Goal: Task Accomplishment & Management: Use online tool/utility

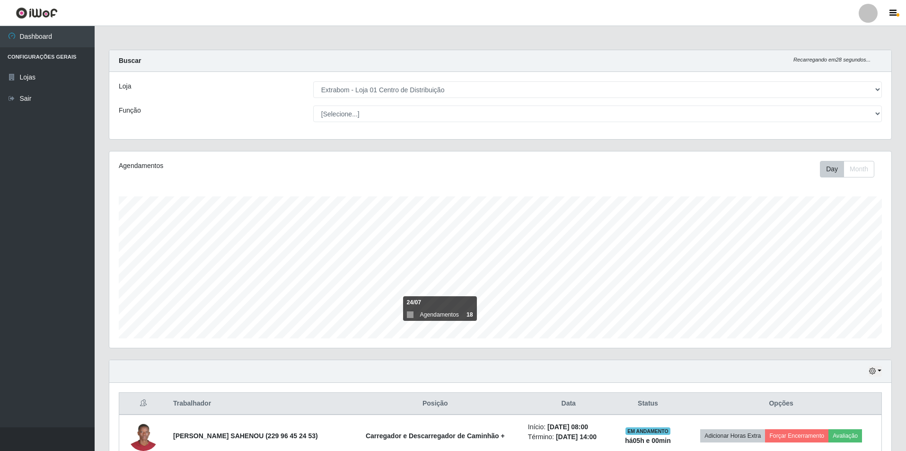
select select "435"
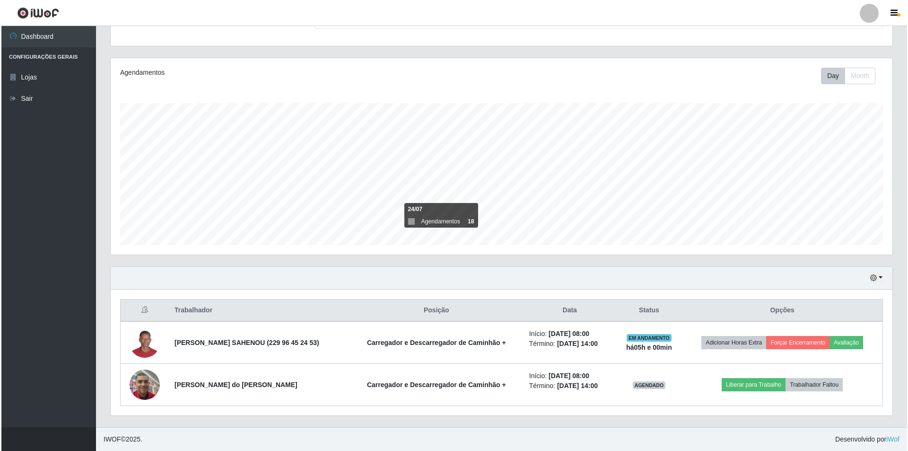
scroll to position [196, 782]
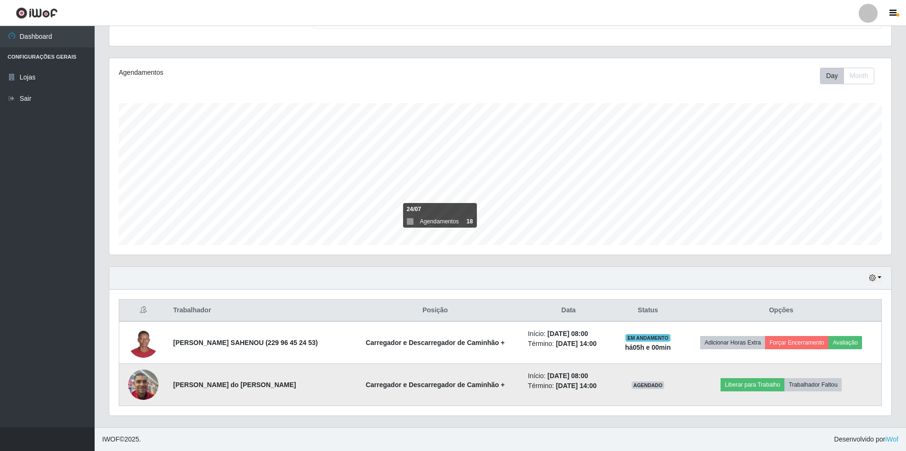
click at [146, 388] on img at bounding box center [143, 384] width 30 height 40
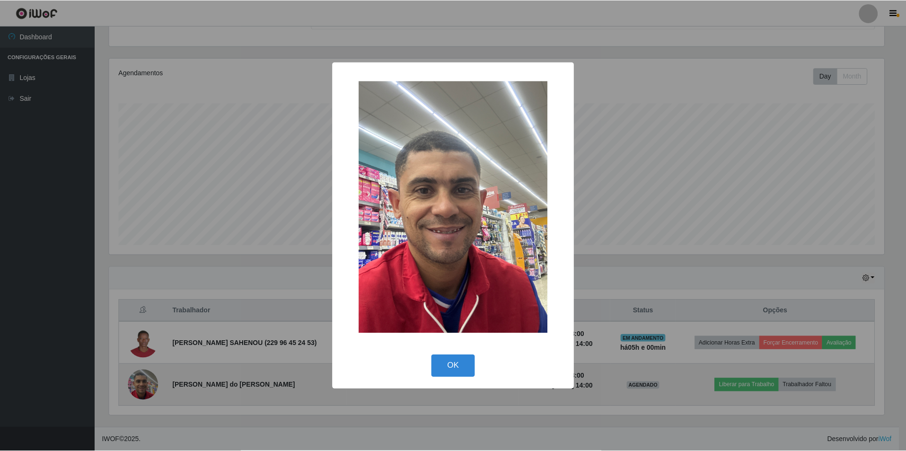
scroll to position [196, 777]
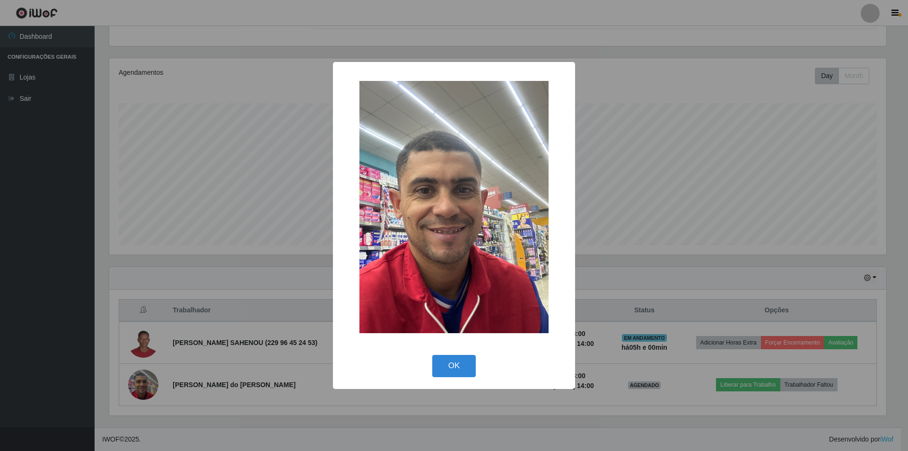
click at [447, 377] on div "OK Cancel" at bounding box center [453, 365] width 223 height 27
click at [451, 367] on button "OK" at bounding box center [454, 366] width 44 height 22
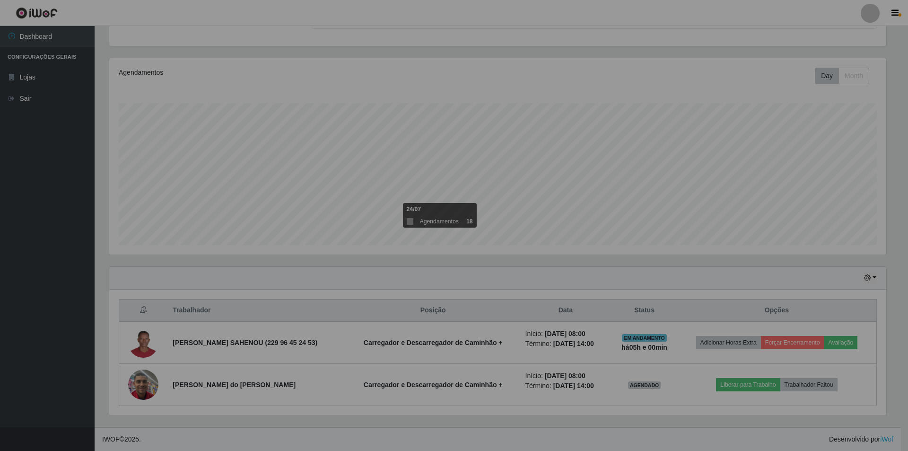
scroll to position [196, 782]
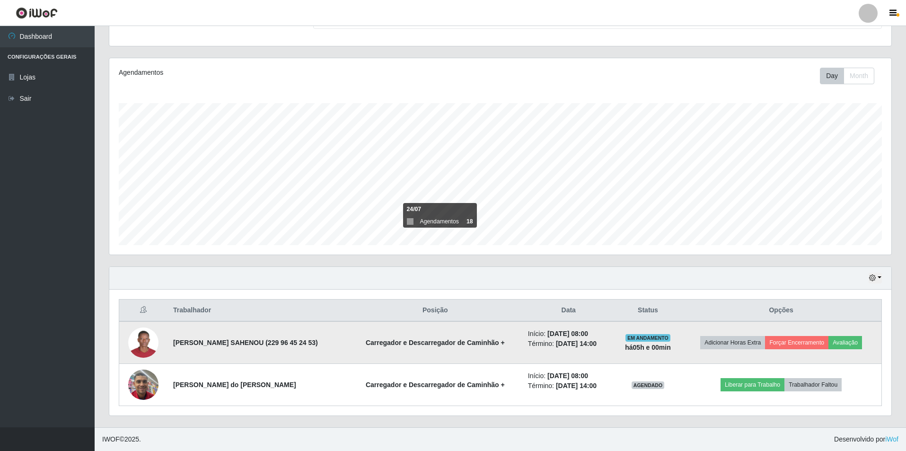
click at [139, 342] on img at bounding box center [143, 342] width 30 height 30
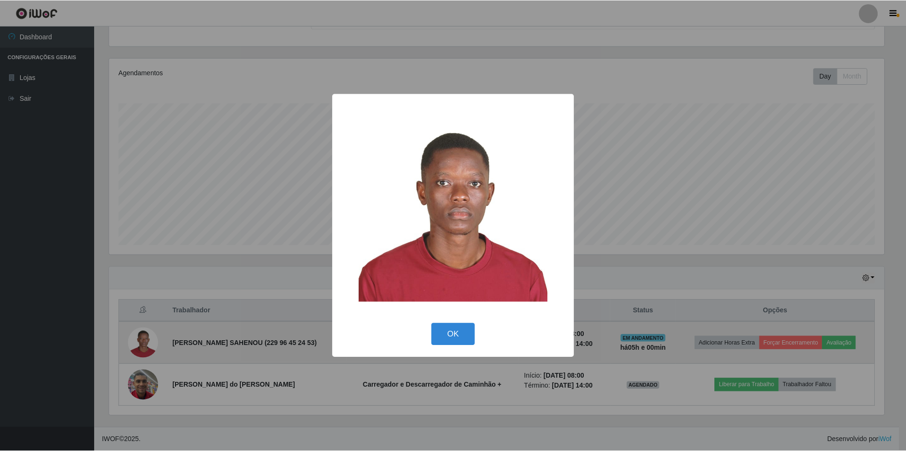
scroll to position [196, 777]
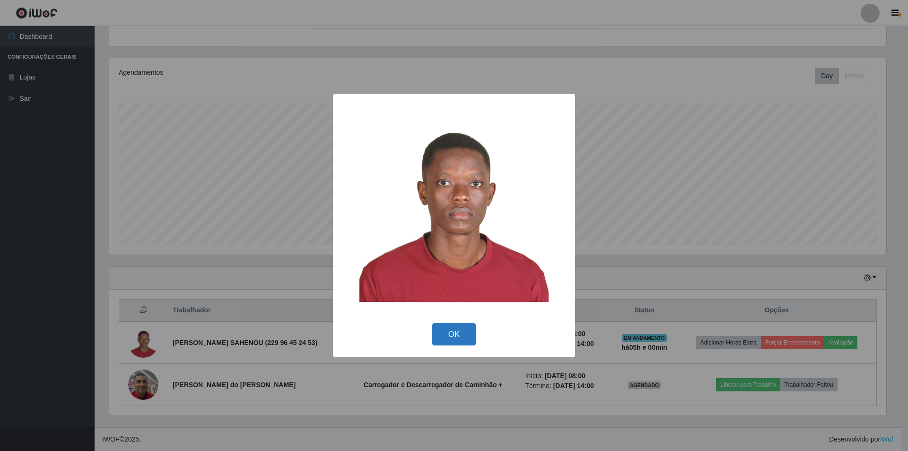
click at [444, 332] on button "OK" at bounding box center [454, 334] width 44 height 22
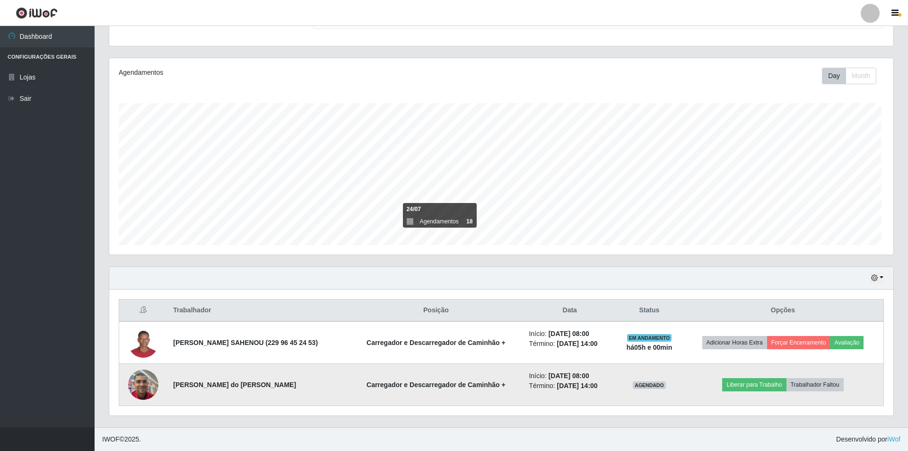
scroll to position [196, 782]
click at [138, 384] on img at bounding box center [143, 384] width 30 height 40
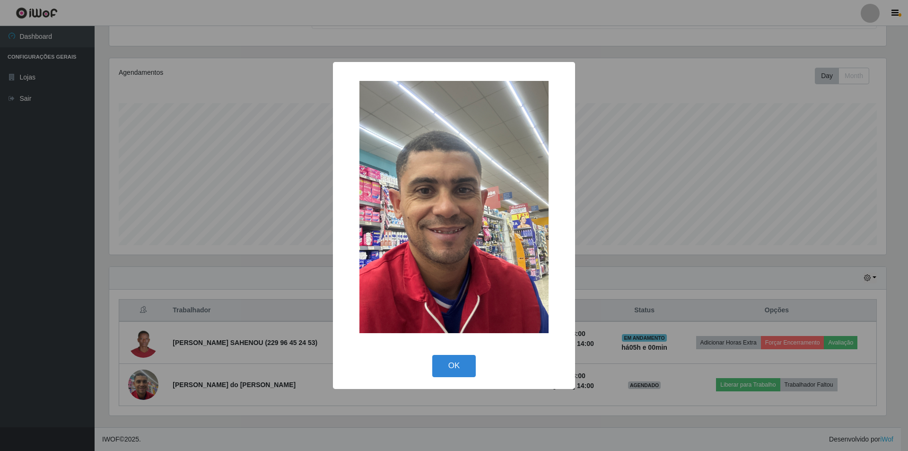
click at [450, 369] on button "OK" at bounding box center [454, 366] width 44 height 22
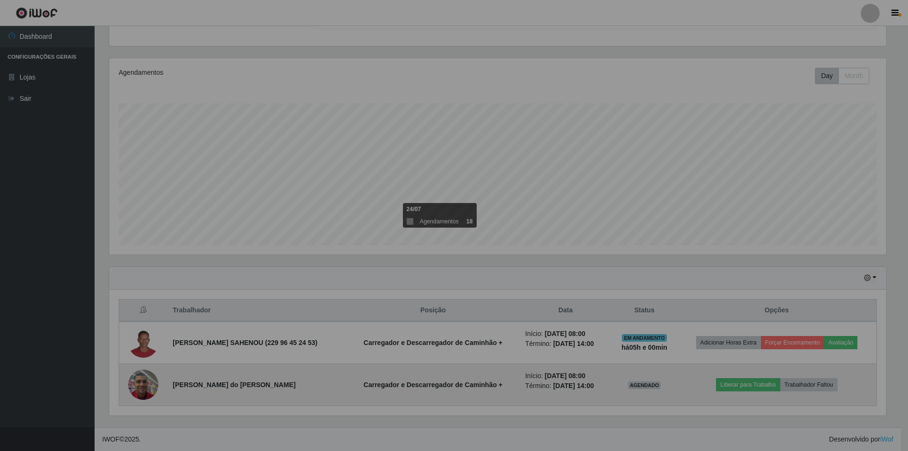
scroll to position [196, 782]
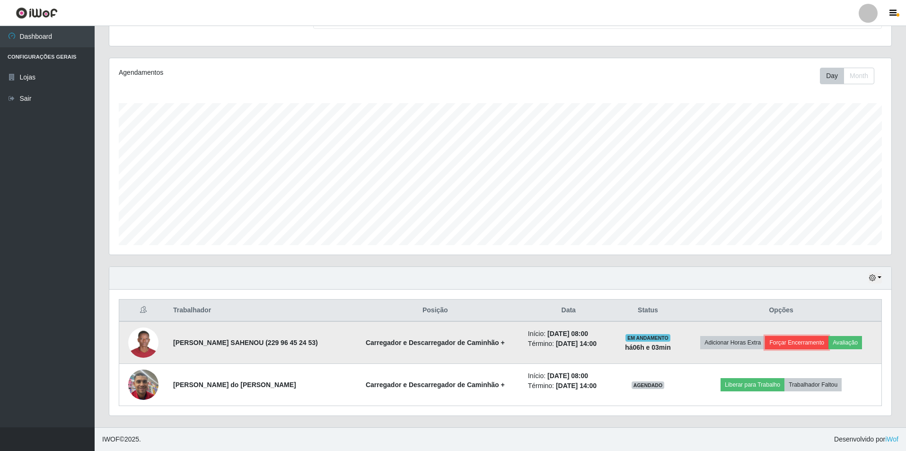
click at [793, 343] on button "Forçar Encerramento" at bounding box center [796, 342] width 63 height 13
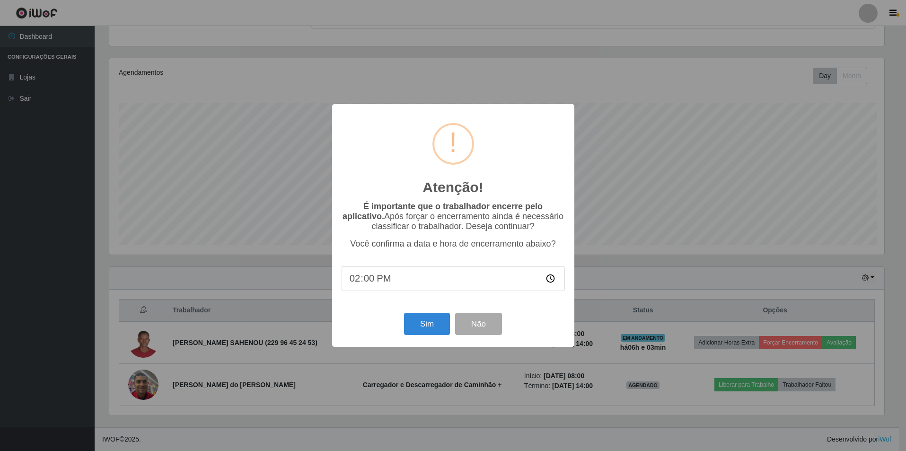
scroll to position [196, 777]
click at [443, 282] on input "14:00" at bounding box center [453, 278] width 223 height 25
drag, startPoint x: 429, startPoint y: 285, endPoint x: 412, endPoint y: 286, distance: 16.1
click at [428, 286] on input "14:00" at bounding box center [453, 278] width 223 height 25
drag, startPoint x: 377, startPoint y: 281, endPoint x: 369, endPoint y: 281, distance: 8.0
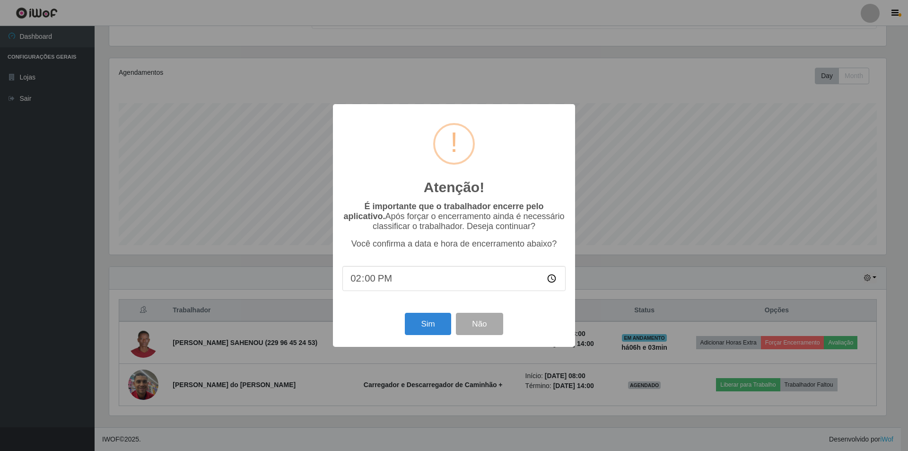
click at [375, 281] on input "14:00" at bounding box center [453, 278] width 223 height 25
click at [369, 281] on input "14:00" at bounding box center [453, 278] width 223 height 25
type input "14:03"
click at [417, 324] on button "Sim" at bounding box center [428, 324] width 46 height 22
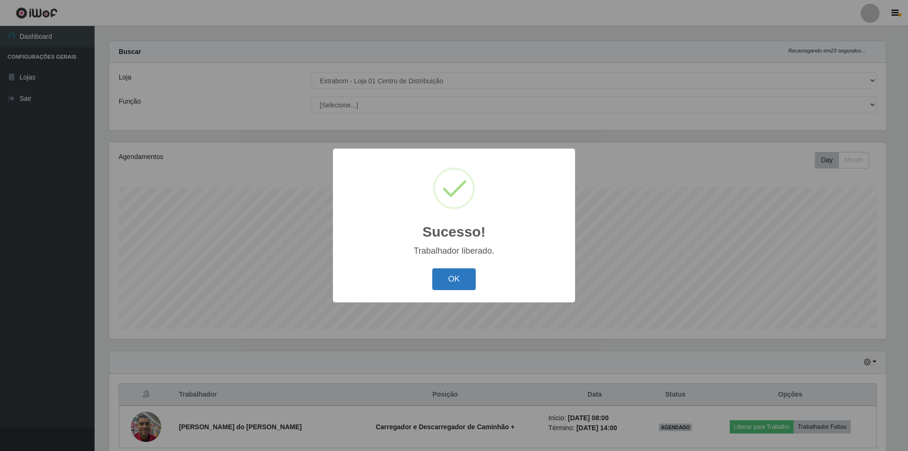
click at [459, 281] on button "OK" at bounding box center [454, 279] width 44 height 22
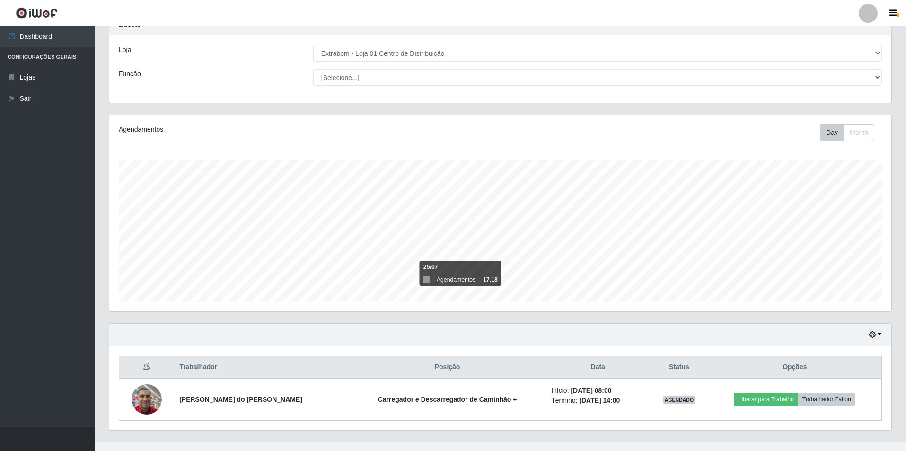
scroll to position [51, 0]
